Goal: Use online tool/utility: Utilize a website feature to perform a specific function

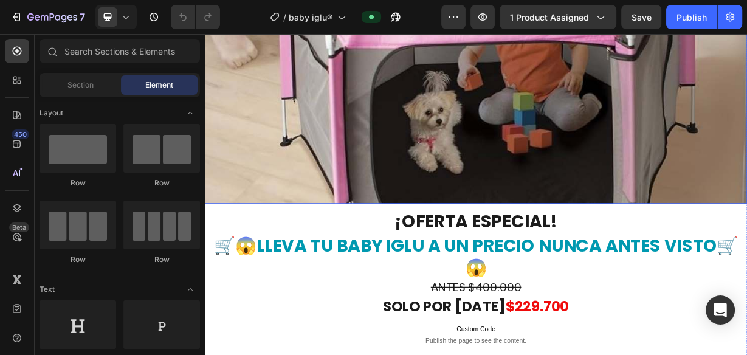
scroll to position [875, 0]
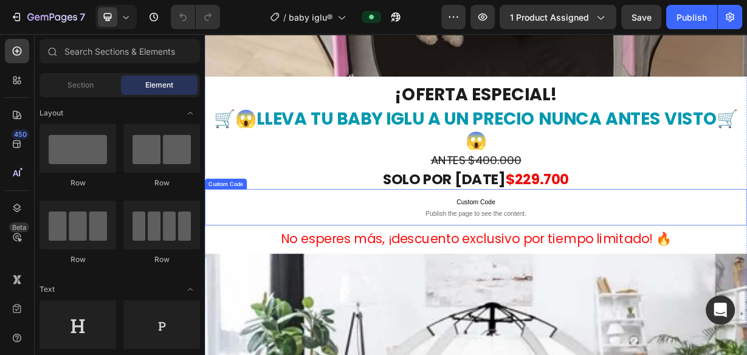
click at [401, 259] on p "Custom Code Publish the page to see the content." at bounding box center [570, 267] width 730 height 49
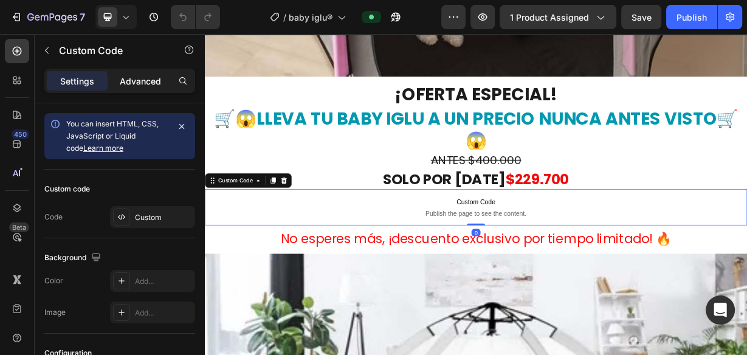
click at [141, 75] on p "Advanced" at bounding box center [140, 81] width 41 height 13
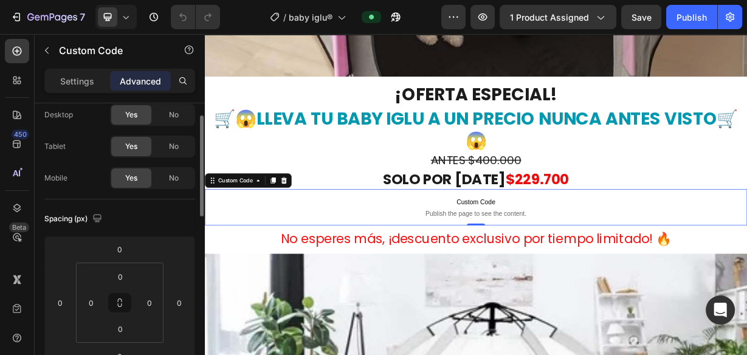
scroll to position [0, 0]
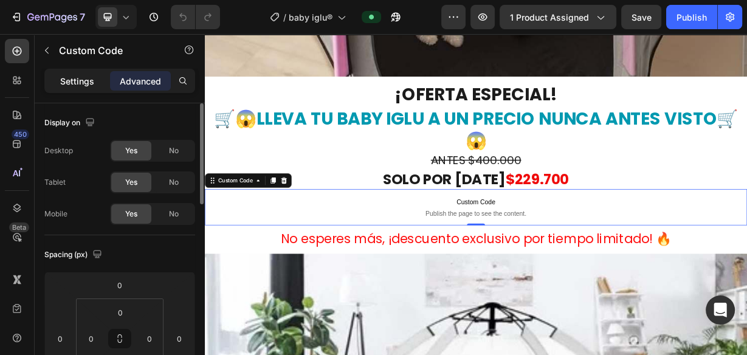
click at [72, 81] on p "Settings" at bounding box center [77, 81] width 34 height 13
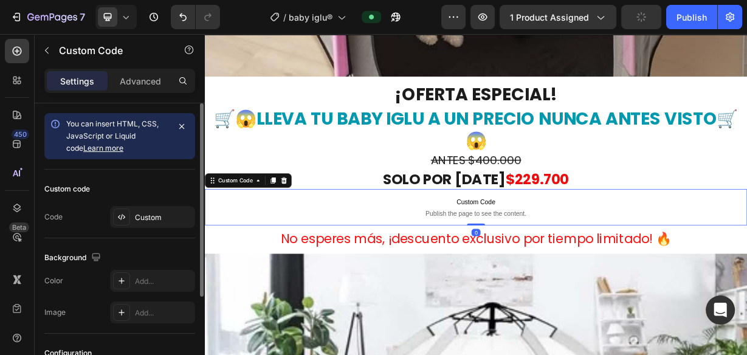
scroll to position [49, 0]
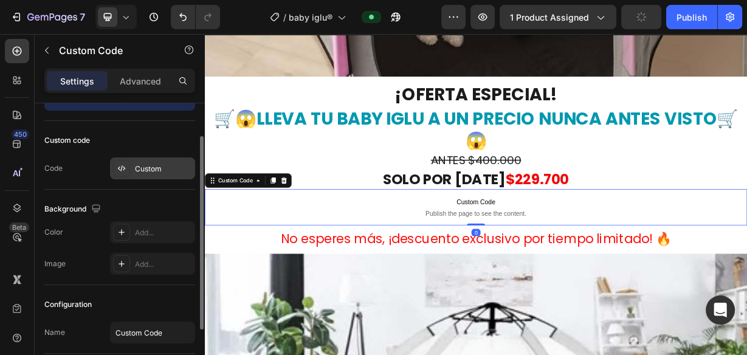
click at [145, 164] on div "Custom" at bounding box center [163, 169] width 57 height 11
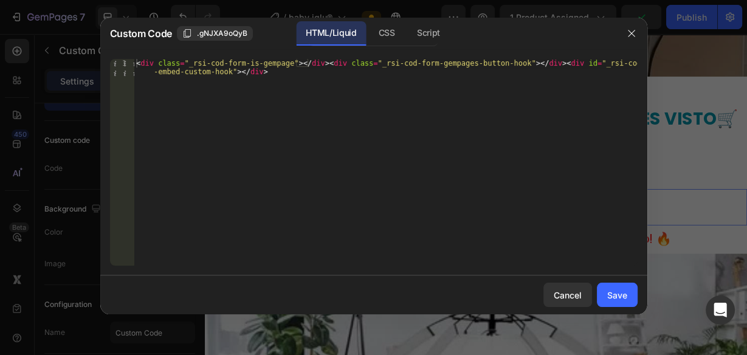
type textarea "<div class="_rsi-cod-form-is-gempage"></div><div class="_rsi-cod-form-gempages-…"
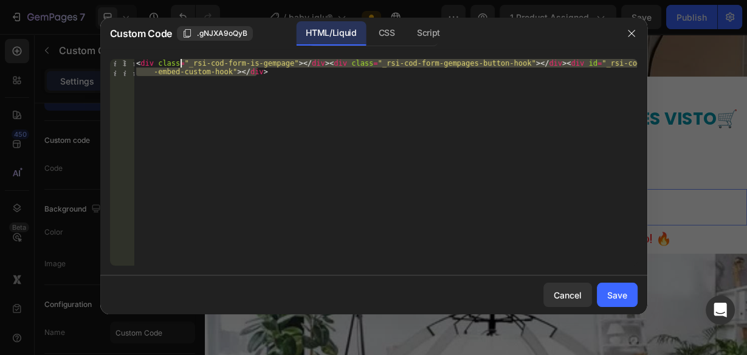
drag, startPoint x: 270, startPoint y: 77, endPoint x: 181, endPoint y: 64, distance: 89.7
click at [181, 64] on div "< div class = "_rsi-cod-form-is-gempage" > </ div > < div class = "_rsi-cod-for…" at bounding box center [385, 179] width 503 height 241
click at [278, 81] on div "< div class = "_rsi-cod-form-is-gempage" > </ div > < div class = "_rsi-cod-for…" at bounding box center [385, 162] width 503 height 207
drag, startPoint x: 281, startPoint y: 77, endPoint x: 125, endPoint y: 61, distance: 157.0
click at [122, 62] on div "<div class="_rsi-cod-form-is-gempage"></div><div class="_rsi-cod-form-gempages-…" at bounding box center [374, 162] width 528 height 207
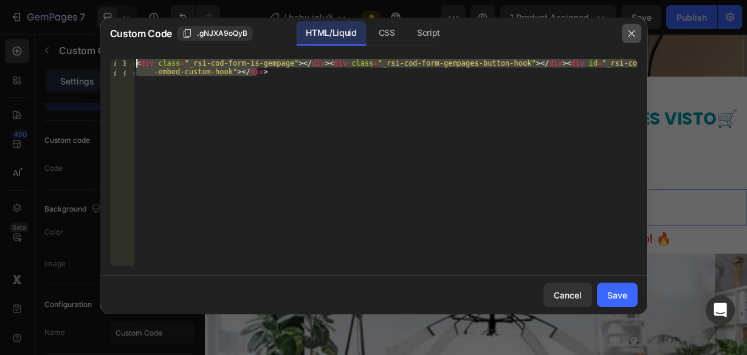
click at [630, 30] on icon "button" at bounding box center [632, 34] width 10 height 10
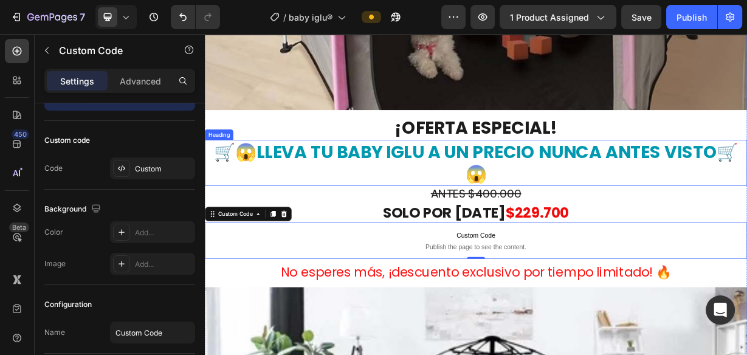
scroll to position [827, 0]
